Goal: Task Accomplishment & Management: Use online tool/utility

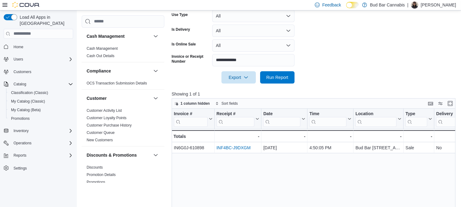
scroll to position [399, 0]
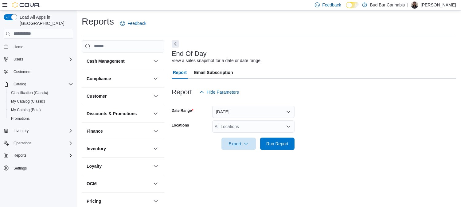
scroll to position [5, 0]
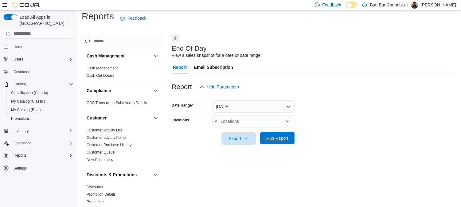
click at [276, 141] on span "Run Report" at bounding box center [277, 138] width 27 height 12
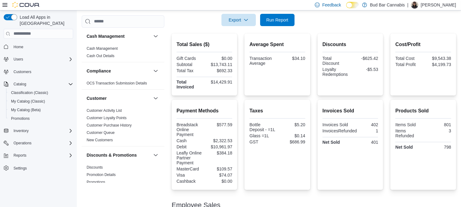
scroll to position [39, 0]
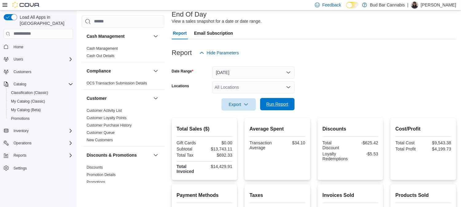
click at [285, 102] on span "Run Report" at bounding box center [277, 104] width 22 height 6
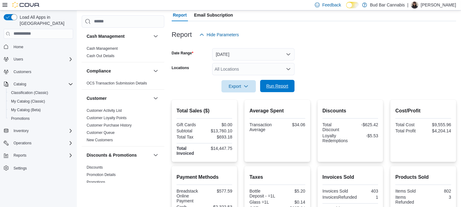
scroll to position [13, 0]
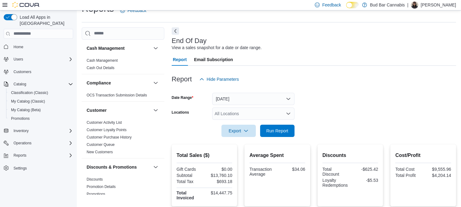
click at [291, 114] on div "All Locations" at bounding box center [253, 113] width 82 height 12
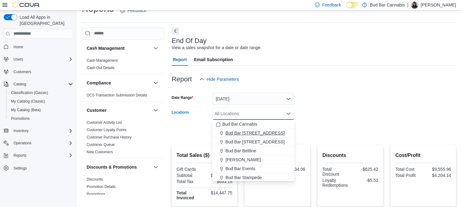
click at [247, 130] on span "Bud Bar [STREET_ADDRESS]" at bounding box center [254, 133] width 59 height 6
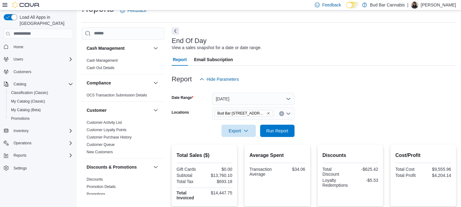
click at [349, 114] on form "Date Range Today Locations Bud Bar 10 ST NW Export Run Report" at bounding box center [314, 111] width 284 height 52
click at [270, 129] on span "Run Report" at bounding box center [277, 130] width 22 height 6
click at [290, 131] on span "Run Report" at bounding box center [277, 130] width 27 height 12
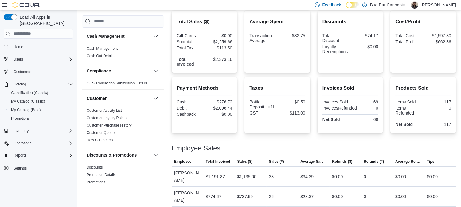
scroll to position [149, 0]
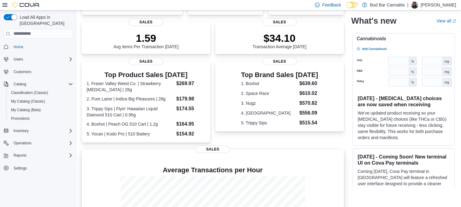
scroll to position [149, 0]
